Goal: Task Accomplishment & Management: Complete application form

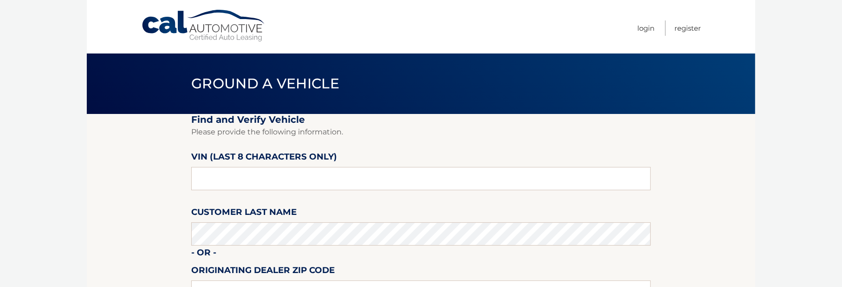
scroll to position [46, 0]
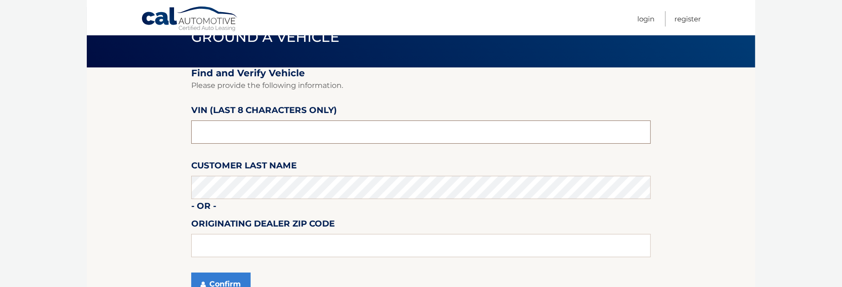
click at [210, 129] on input "text" at bounding box center [421, 131] width 460 height 23
drag, startPoint x: 204, startPoint y: 130, endPoint x: 198, endPoint y: 134, distance: 7.3
click at [198, 134] on input "text" at bounding box center [421, 131] width 460 height 23
paste input "NH146498"
type input "NH146498"
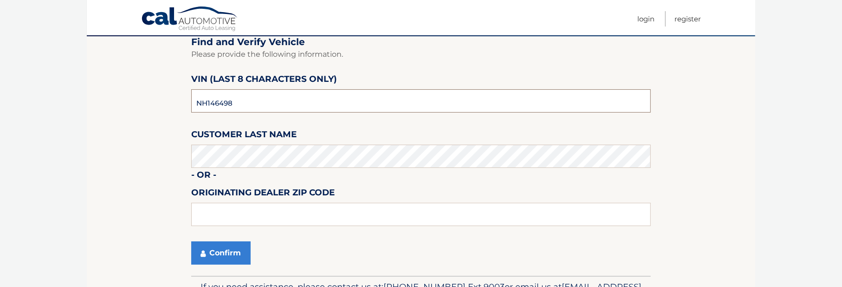
scroll to position [93, 0]
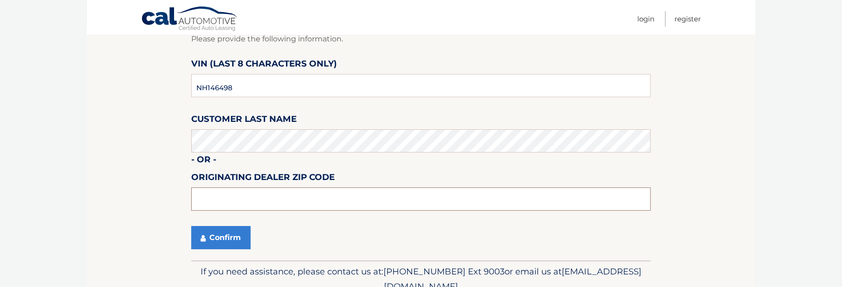
click at [212, 195] on input "text" at bounding box center [421, 198] width 460 height 23
click at [221, 232] on button "Confirm" at bounding box center [220, 237] width 59 height 23
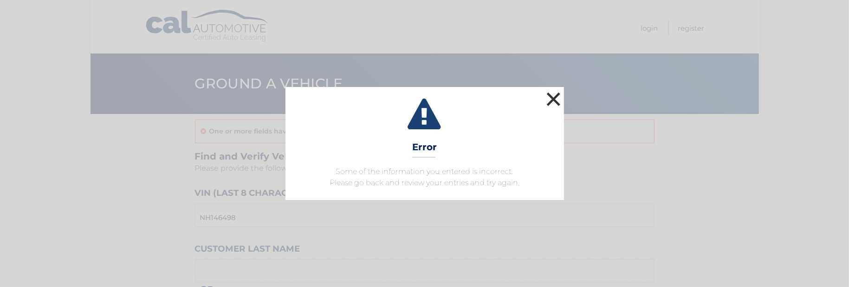
click at [560, 101] on button "×" at bounding box center [554, 99] width 19 height 19
